Goal: Transaction & Acquisition: Purchase product/service

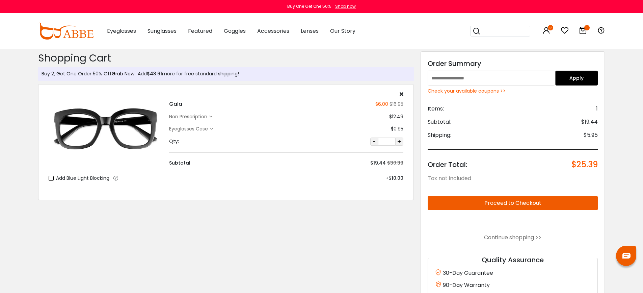
click at [496, 90] on div "Check your available coupons >>" at bounding box center [513, 90] width 170 height 7
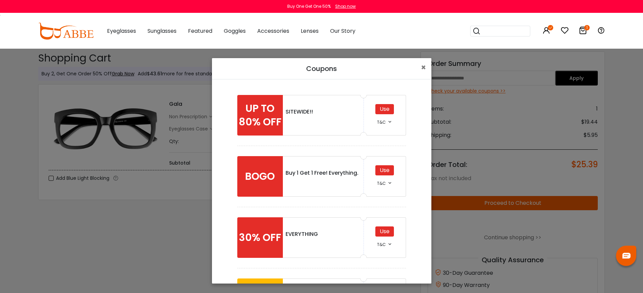
click at [383, 121] on div "T&C" at bounding box center [385, 121] width 16 height 8
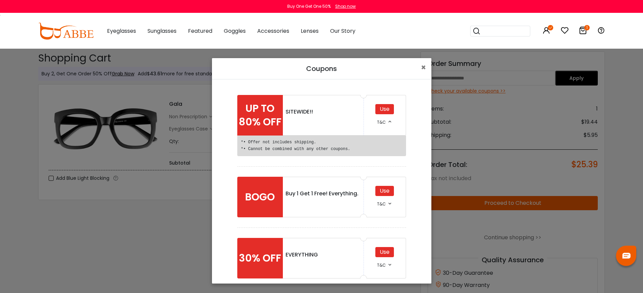
click at [383, 121] on div "T&C" at bounding box center [385, 121] width 16 height 8
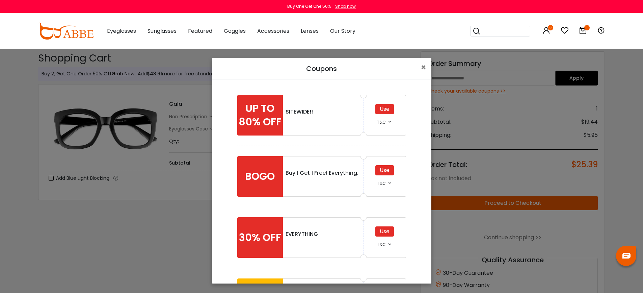
click at [382, 184] on span "T&C" at bounding box center [381, 183] width 9 height 6
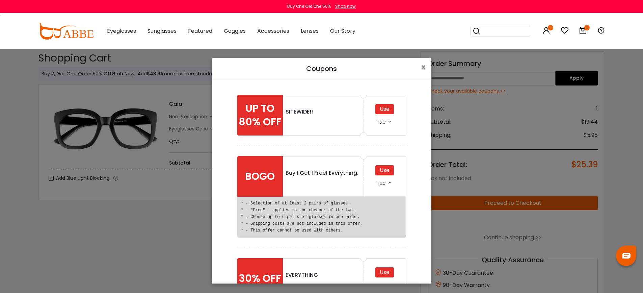
click at [382, 184] on span "T&C" at bounding box center [381, 183] width 9 height 6
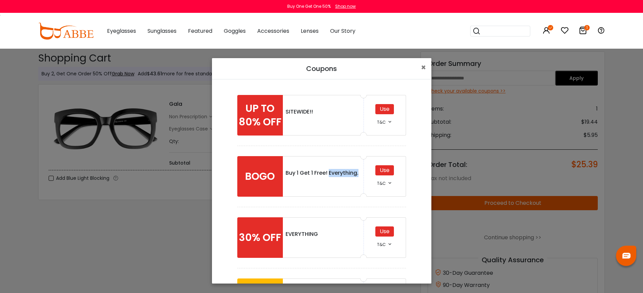
drag, startPoint x: 327, startPoint y: 173, endPoint x: 356, endPoint y: 173, distance: 29.0
click at [356, 173] on div "Buy 1 Get 1 Free! Everything." at bounding box center [323, 173] width 75 height 8
click at [409, 184] on div "UP TO 80% OFF SITEWIDE!! Use T&C *• Offer not includes shipping. *• Cannot be c…" at bounding box center [321, 280] width 217 height 391
click at [387, 183] on icon at bounding box center [389, 182] width 5 height 5
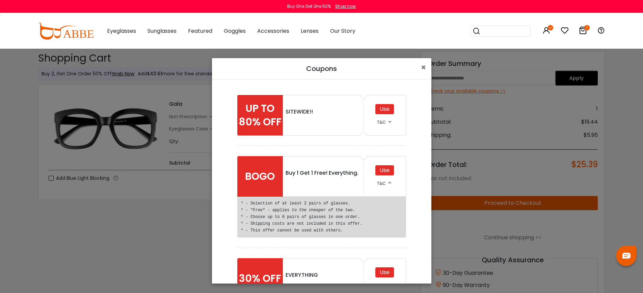
click at [387, 183] on icon at bounding box center [389, 182] width 5 height 5
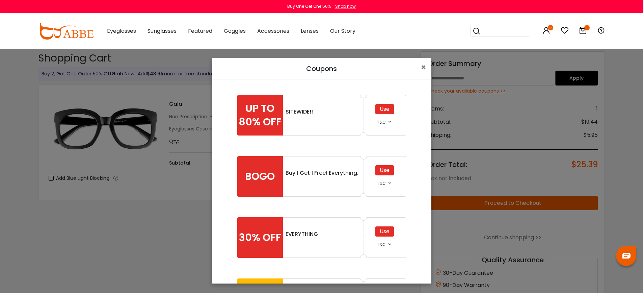
click at [387, 183] on icon at bounding box center [389, 182] width 5 height 5
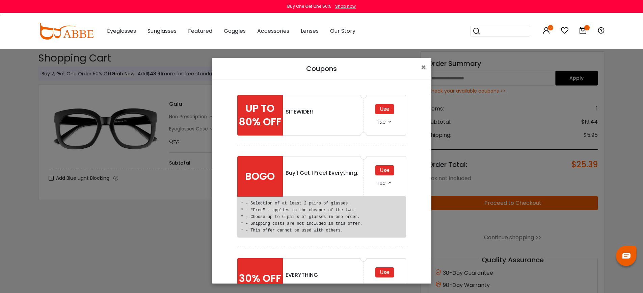
click at [387, 183] on icon at bounding box center [389, 182] width 5 height 5
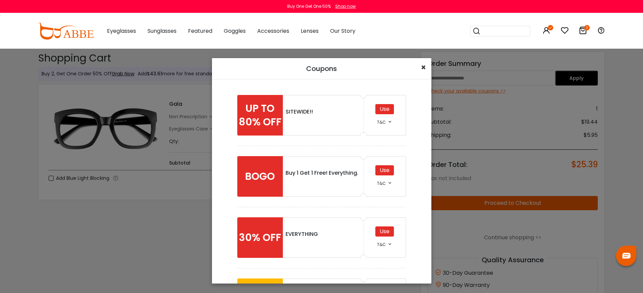
click at [424, 66] on span "×" at bounding box center [423, 67] width 5 height 11
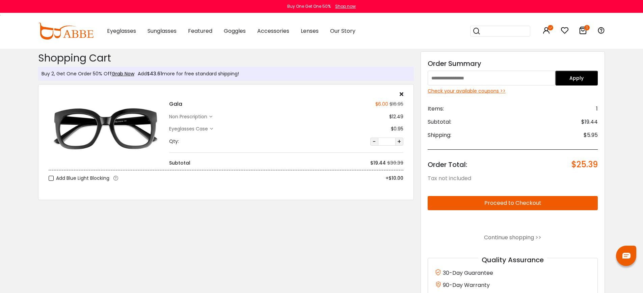
click at [330, 239] on div "Shopping Cart ( 1 ): $25.39 Shipping and Tax not included Shopping Cart Buy 2, …" at bounding box center [226, 187] width 383 height 277
click at [462, 91] on div "Check your available coupons >>" at bounding box center [513, 90] width 170 height 7
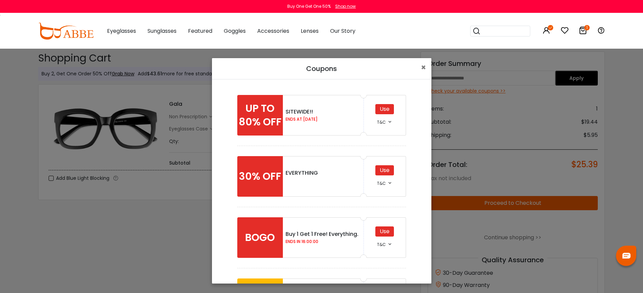
drag, startPoint x: 299, startPoint y: 241, endPoint x: 321, endPoint y: 242, distance: 22.3
click at [321, 242] on div "ENDS IN 16:00:00" at bounding box center [323, 241] width 75 height 7
drag, startPoint x: 293, startPoint y: 242, endPoint x: 326, endPoint y: 242, distance: 32.4
click at [326, 242] on div "ENDS IN 16:00:00" at bounding box center [323, 241] width 75 height 7
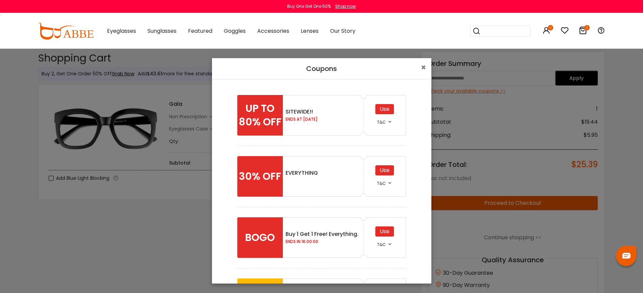
click at [326, 242] on div "ENDS IN 16:00:00" at bounding box center [323, 241] width 75 height 7
drag, startPoint x: 292, startPoint y: 242, endPoint x: 318, endPoint y: 243, distance: 25.7
click at [318, 243] on div "ENDS IN 16:00:00" at bounding box center [323, 241] width 75 height 7
drag, startPoint x: 293, startPoint y: 242, endPoint x: 326, endPoint y: 242, distance: 33.1
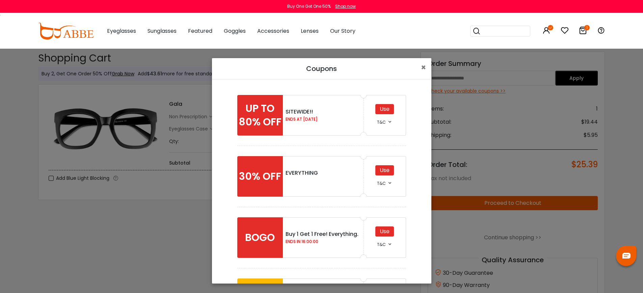
click at [326, 242] on div "ENDS IN 16:00:00" at bounding box center [323, 241] width 75 height 7
drag, startPoint x: 288, startPoint y: 243, endPoint x: 324, endPoint y: 243, distance: 36.1
click at [324, 243] on div "ENDS IN 16:00:00" at bounding box center [323, 241] width 75 height 7
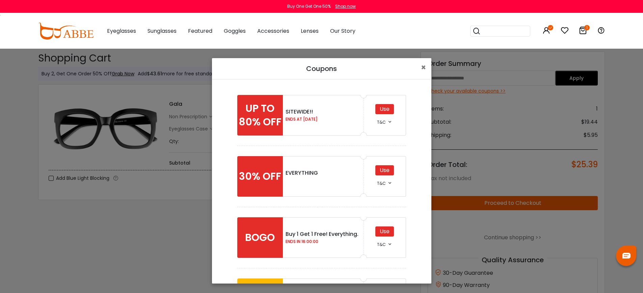
drag, startPoint x: 321, startPoint y: 242, endPoint x: 297, endPoint y: 239, distance: 24.2
click at [283, 233] on div "Buy 1 Get 1 Free! Everything. ENDS IN 16:00:00" at bounding box center [323, 237] width 81 height 41
click at [320, 243] on div "ENDS IN 16:00:00" at bounding box center [323, 241] width 75 height 7
click at [385, 110] on div "Use" at bounding box center [384, 109] width 19 height 10
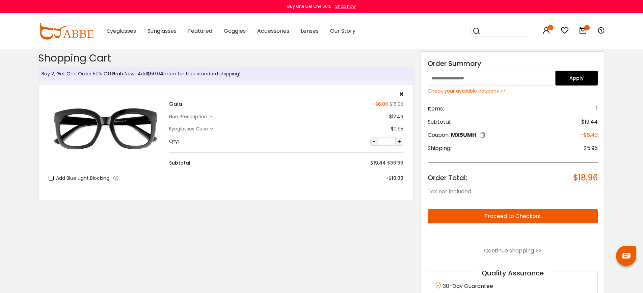
click at [474, 90] on div "Check your available coupons >>" at bounding box center [513, 90] width 170 height 7
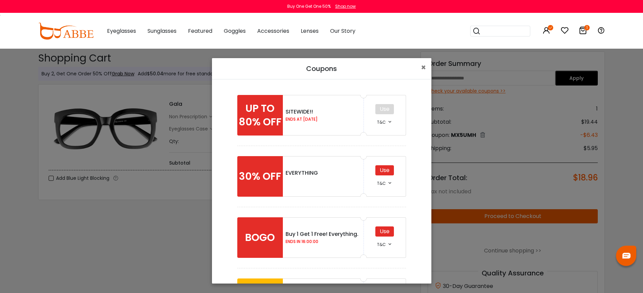
click at [387, 169] on div "Use" at bounding box center [384, 170] width 19 height 10
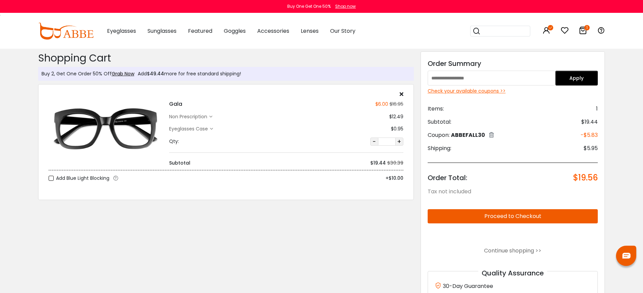
click at [469, 91] on div "Check your available coupons >>" at bounding box center [513, 90] width 170 height 7
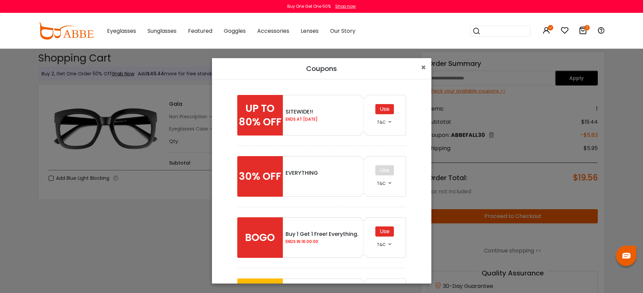
click at [383, 231] on div "Use" at bounding box center [384, 231] width 19 height 10
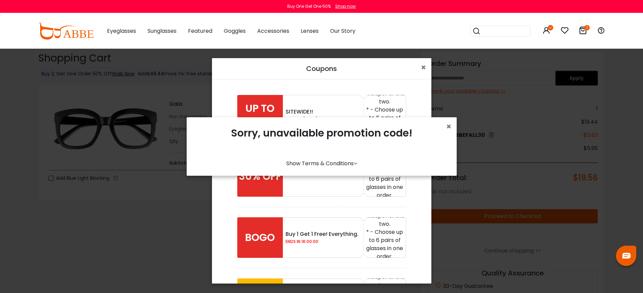
click at [349, 163] on link "Show Terms & Conditions" at bounding box center [321, 163] width 71 height 8
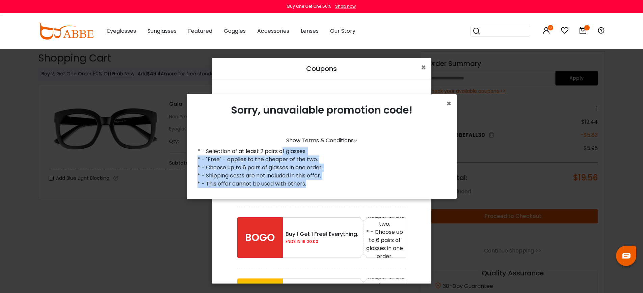
drag, startPoint x: 284, startPoint y: 152, endPoint x: 322, endPoint y: 187, distance: 51.6
click at [322, 187] on div "* - Selection of at least 2 pairs of glasses. * - "Free" - applies to the cheap…" at bounding box center [321, 170] width 259 height 46
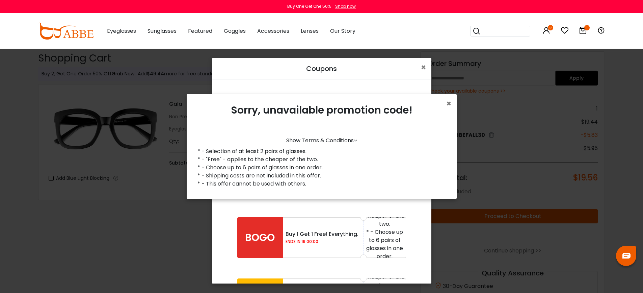
click at [322, 187] on div "* - This offer cannot be used with others." at bounding box center [321, 184] width 248 height 8
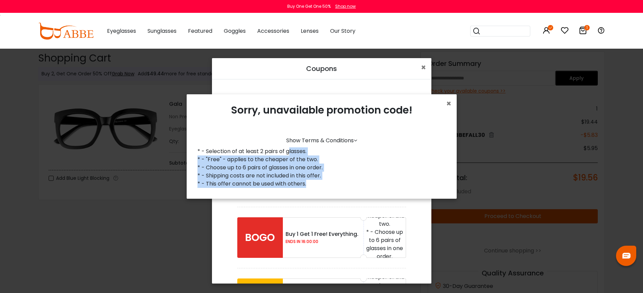
drag, startPoint x: 299, startPoint y: 166, endPoint x: 289, endPoint y: 151, distance: 18.5
click at [289, 151] on div "* - Selection of at least 2 pairs of glasses. * - "Free" - applies to the cheap…" at bounding box center [321, 170] width 259 height 46
click at [289, 151] on div "* - Selection of at least 2 pairs of glasses." at bounding box center [321, 151] width 248 height 8
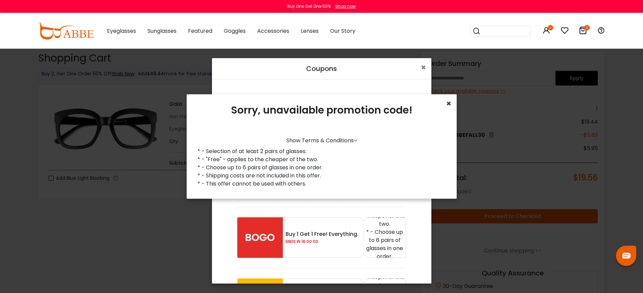
click at [448, 103] on span "×" at bounding box center [448, 103] width 5 height 11
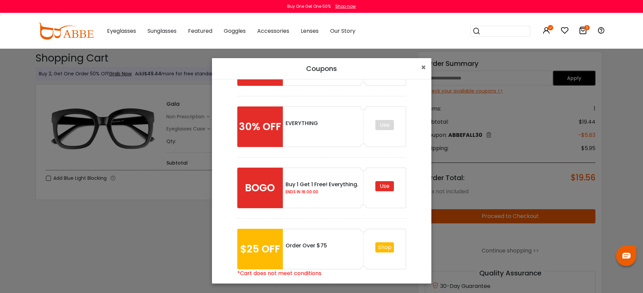
scroll to position [76, 0]
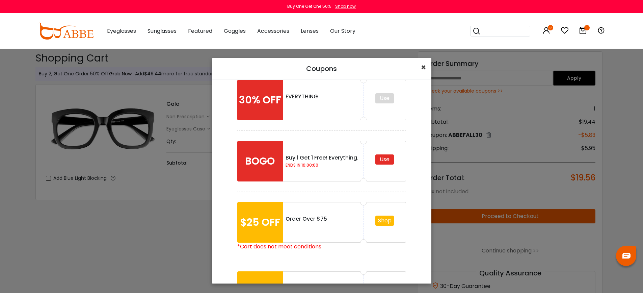
click at [424, 67] on span "×" at bounding box center [423, 67] width 5 height 11
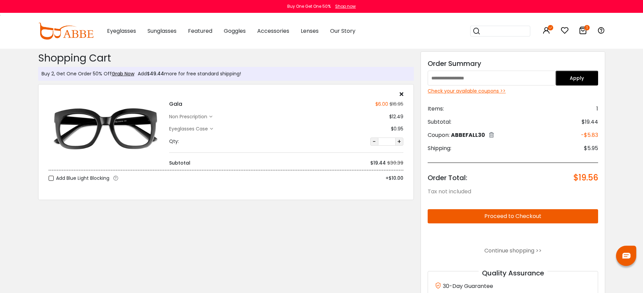
click at [151, 257] on div "Shopping Cart ( 1 ): $19.56 Shipping and Tax not included Shopping Cart Buy 2, …" at bounding box center [226, 194] width 383 height 290
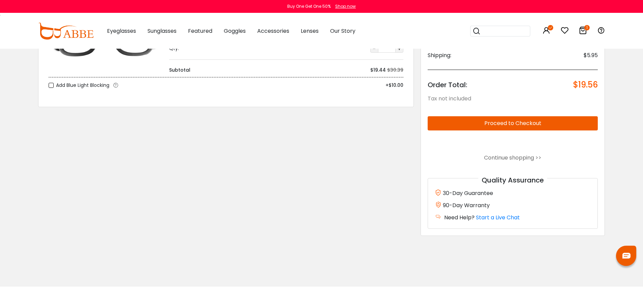
scroll to position [0, 0]
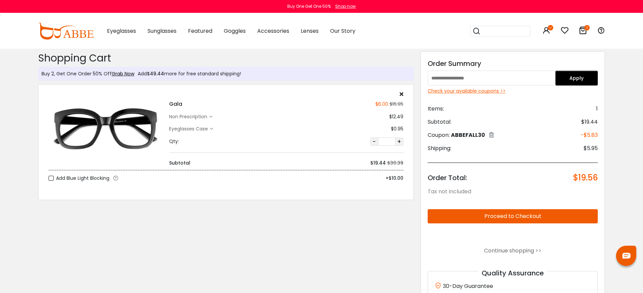
click at [370, 226] on div "Shopping Cart ( 1 ): $19.56 Shipping and Tax not included Shopping Cart Buy 2, …" at bounding box center [226, 194] width 383 height 290
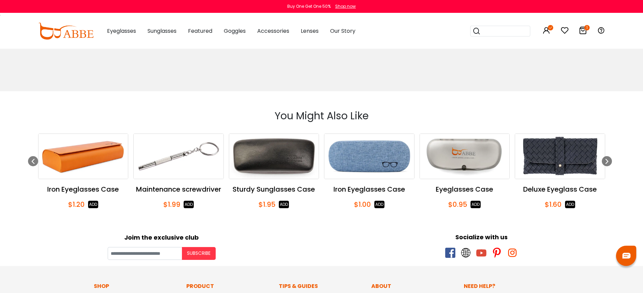
scroll to position [290, 0]
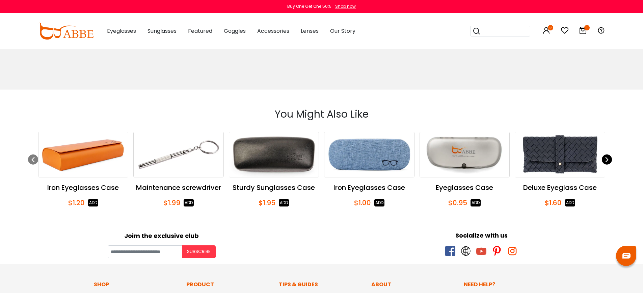
click at [609, 159] on icon "Next slide" at bounding box center [606, 159] width 5 height 10
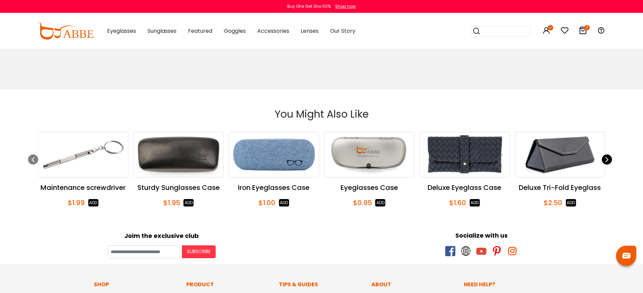
click at [609, 159] on icon "Next slide" at bounding box center [606, 159] width 5 height 10
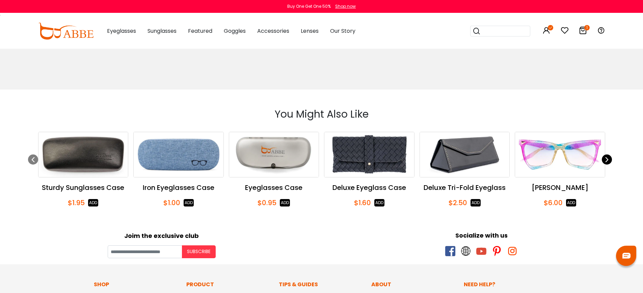
click at [609, 159] on icon "Next slide" at bounding box center [606, 159] width 5 height 10
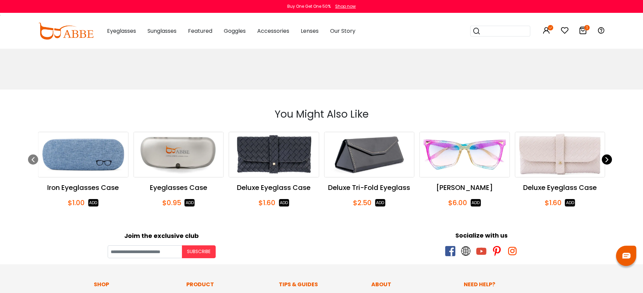
click at [609, 159] on icon "Next slide" at bounding box center [606, 159] width 5 height 10
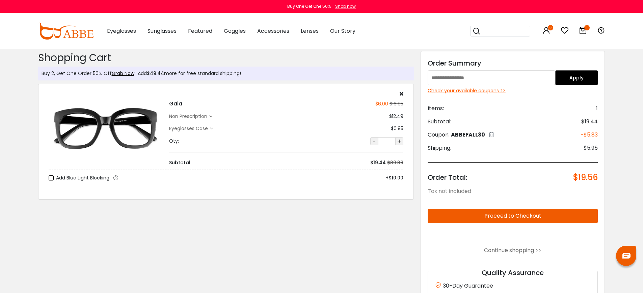
scroll to position [0, 0]
click at [493, 135] on icon at bounding box center [491, 134] width 5 height 5
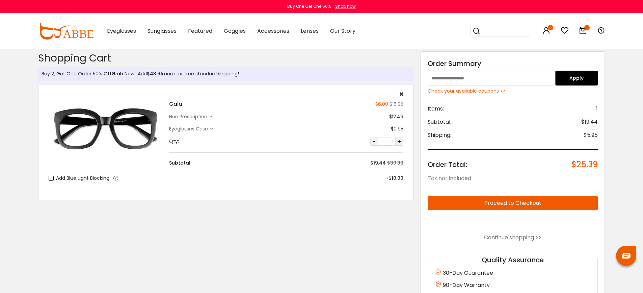
click at [364, 231] on div "Shopping Cart ( 1 ): $25.39 Shipping and Tax not included Shopping Cart Buy 2, …" at bounding box center [226, 187] width 383 height 277
